Goal: Task Accomplishment & Management: Manage account settings

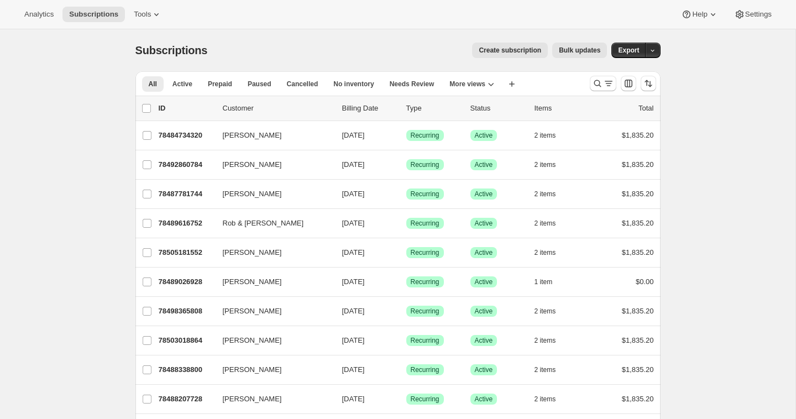
click at [624, 58] on div "Subscriptions. This page is ready Subscriptions Create subscription Bulk update…" at bounding box center [397, 50] width 525 height 42
click at [634, 50] on span "Export" at bounding box center [628, 50] width 21 height 9
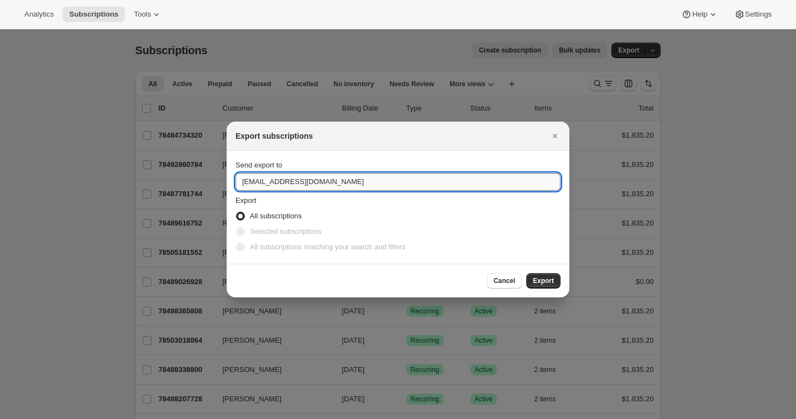
click at [410, 180] on input "info@rarecatwines.com" at bounding box center [398, 182] width 325 height 18
type input "brian@awtomic.com"
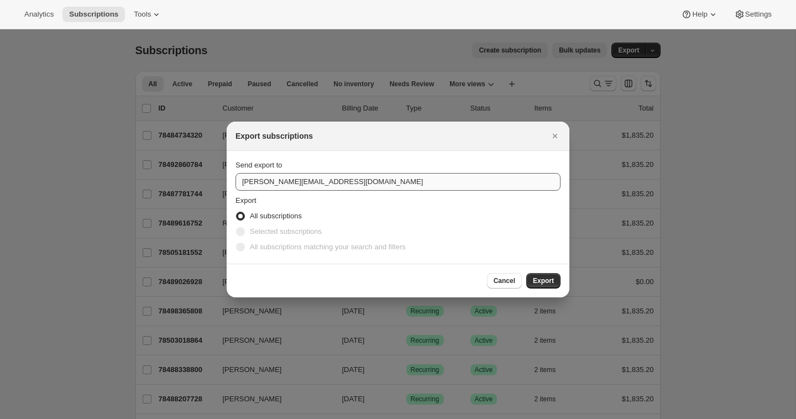
click at [526, 273] on button "Export" at bounding box center [543, 280] width 34 height 15
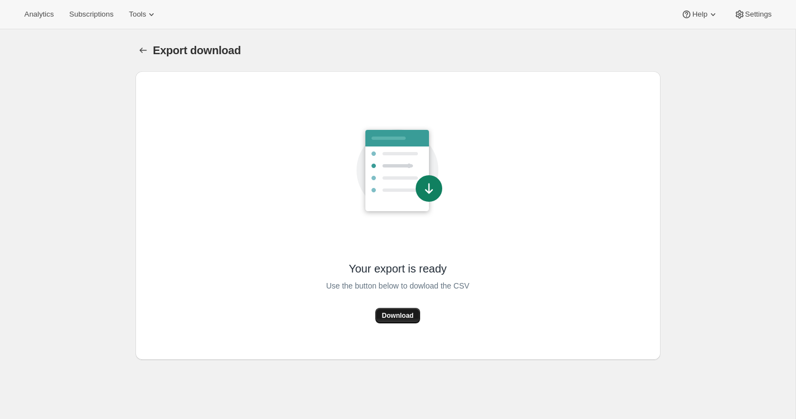
click at [385, 312] on span "Download" at bounding box center [398, 315] width 32 height 9
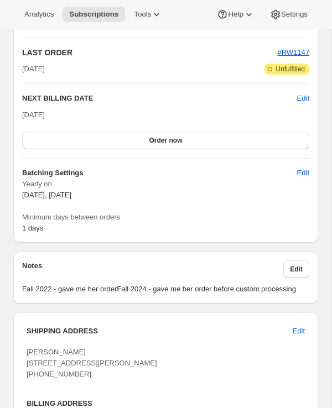
scroll to position [1031, 0]
